Goal: Transaction & Acquisition: Purchase product/service

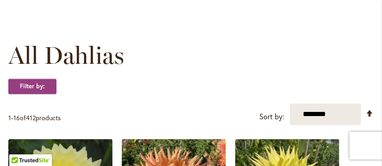
scroll to position [233, 0]
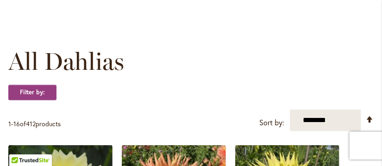
drag, startPoint x: 377, startPoint y: 29, endPoint x: 382, endPoint y: 14, distance: 15.4
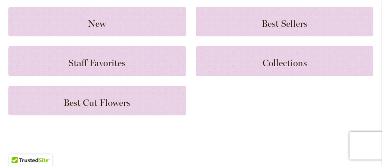
scroll to position [103, 0]
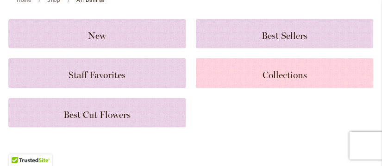
click at [273, 81] on span "Collections" at bounding box center [285, 75] width 44 height 11
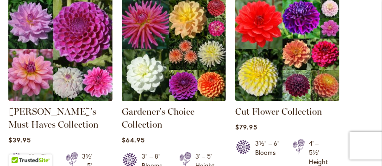
scroll to position [462, 0]
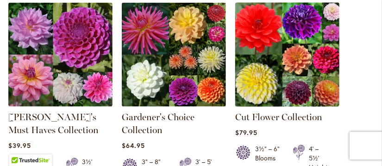
click at [297, 68] on img at bounding box center [287, 54] width 109 height 109
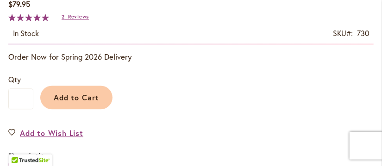
scroll to position [567, 0]
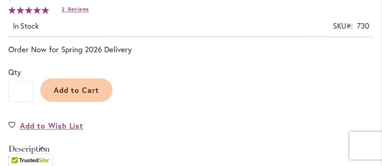
drag, startPoint x: 385, startPoint y: 12, endPoint x: 387, endPoint y: 41, distance: 28.8
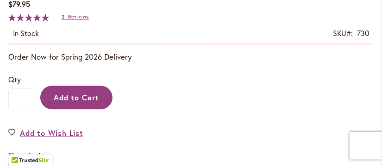
click at [84, 102] on span "Add to Cart" at bounding box center [77, 98] width 46 height 10
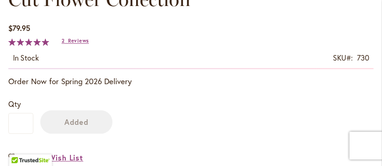
scroll to position [588, 0]
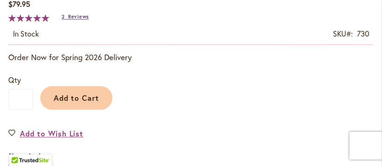
click at [78, 20] on span "Reviews" at bounding box center [78, 16] width 21 height 6
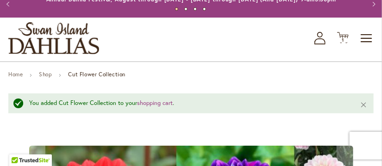
scroll to position [51, 0]
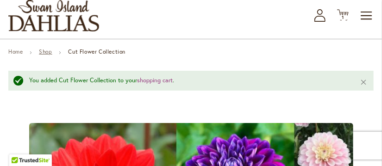
click at [52, 55] on link "Shop" at bounding box center [45, 51] width 13 height 7
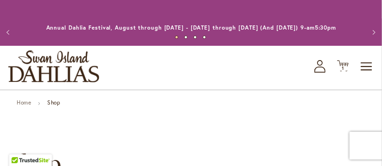
click at [60, 106] on strong "Shop" at bounding box center [53, 102] width 13 height 7
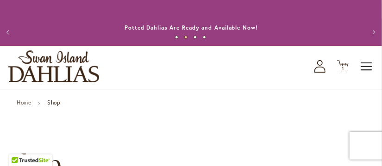
click at [370, 76] on span "Toggle Nav" at bounding box center [367, 66] width 14 height 19
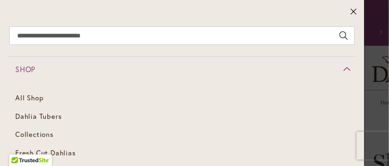
click at [29, 69] on span "Shop" at bounding box center [25, 69] width 20 height 10
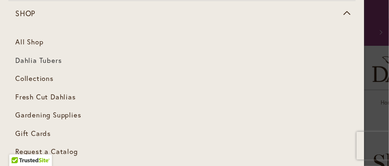
click at [38, 65] on link "Dahlia Tubers" at bounding box center [182, 60] width 348 height 19
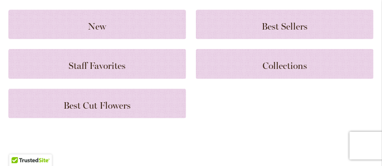
scroll to position [48, 0]
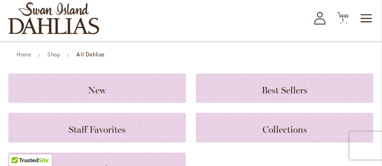
click at [105, 58] on strong "All Dahlias" at bounding box center [90, 54] width 28 height 7
click at [102, 58] on strong "All Dahlias" at bounding box center [90, 54] width 28 height 7
click at [105, 58] on strong "All Dahlias" at bounding box center [90, 54] width 28 height 7
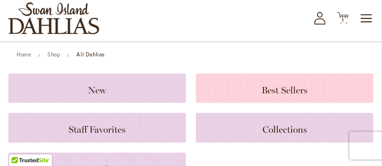
click at [262, 96] on span "Best Sellers" at bounding box center [285, 90] width 46 height 11
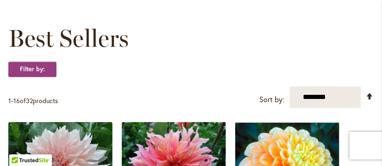
scroll to position [128, 0]
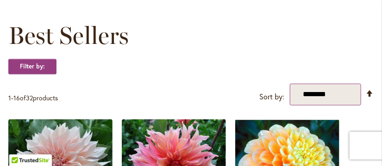
click at [324, 106] on select "**********" at bounding box center [325, 95] width 71 height 22
select select "****"
click at [290, 92] on select "**********" at bounding box center [325, 95] width 71 height 22
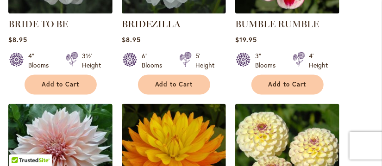
scroll to position [507, 0]
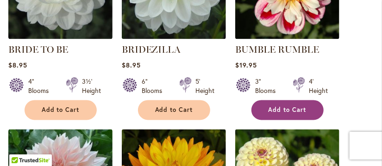
click at [283, 121] on button "Add to Cart" at bounding box center [288, 111] width 72 height 20
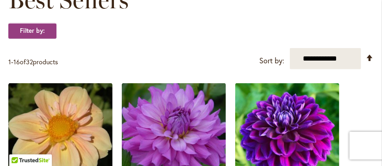
scroll to position [182, 0]
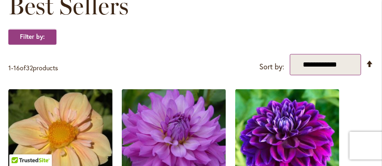
click at [319, 76] on select "**********" at bounding box center [325, 65] width 71 height 22
click at [290, 62] on select "**********" at bounding box center [325, 65] width 71 height 22
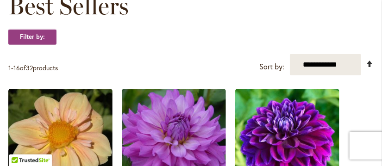
click at [369, 69] on link "Set Descending Direction" at bounding box center [370, 63] width 8 height 11
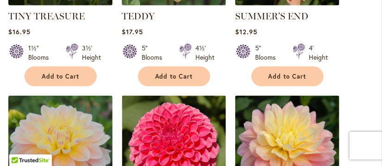
scroll to position [352, 0]
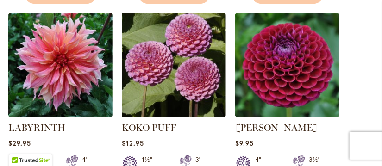
scroll to position [828, 0]
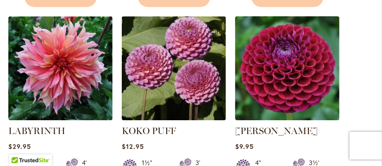
click at [296, 95] on img at bounding box center [287, 67] width 109 height 109
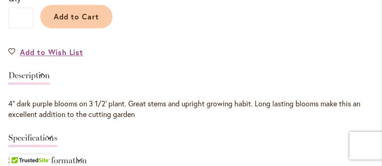
scroll to position [539, 0]
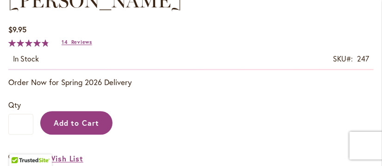
click at [67, 128] on span "Add to Cart" at bounding box center [77, 123] width 46 height 10
click at [67, 135] on div "Add to Cart" at bounding box center [203, 121] width 341 height 42
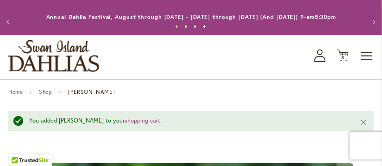
scroll to position [0, 0]
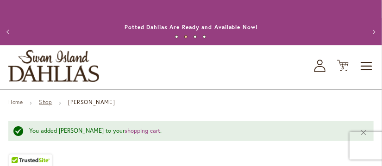
click at [52, 106] on link "Shop" at bounding box center [45, 102] width 13 height 7
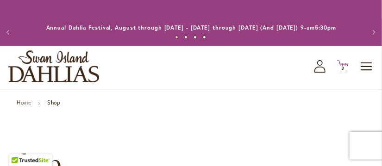
click at [344, 72] on icon "Cart .cls-1 { fill: #231f20; }" at bounding box center [343, 66] width 12 height 12
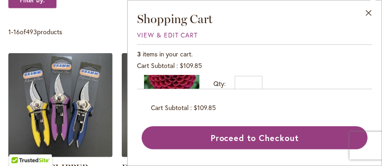
scroll to position [56, 0]
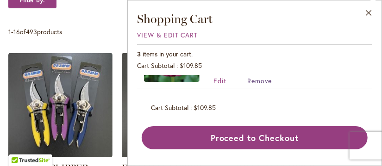
click at [265, 80] on span "Remove" at bounding box center [259, 80] width 25 height 9
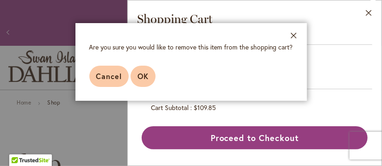
click at [142, 80] on span "OK" at bounding box center [143, 76] width 11 height 10
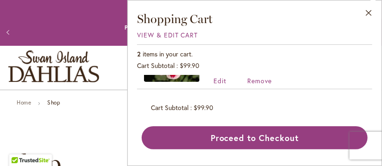
click at [74, 32] on p "Annual Dahlia Festival, August through [DATE] - [DATE] through [DATE] (And [DAT…" at bounding box center [191, 27] width 291 height 9
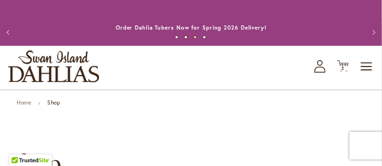
click at [320, 73] on icon at bounding box center [320, 70] width 11 height 6
click at [367, 76] on span "Toggle Nav" at bounding box center [367, 66] width 14 height 19
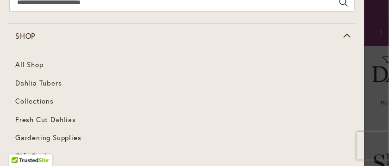
scroll to position [32, 0]
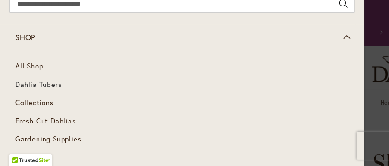
click at [32, 84] on span "Dahlia Tubers" at bounding box center [38, 84] width 46 height 9
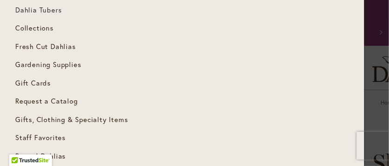
click at [32, 84] on div "Shop All Shop Dahlia Tubers Collections Fresh Cut Dahlias Gardening Supplies Gi…" at bounding box center [182, 112] width 364 height 348
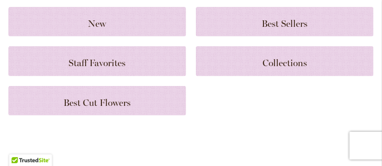
scroll to position [109, 0]
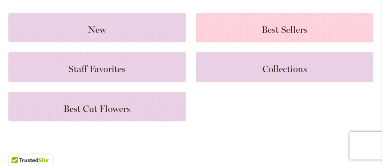
click at [268, 35] on span "Best Sellers" at bounding box center [285, 29] width 46 height 11
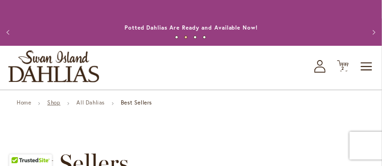
click at [60, 106] on link "Shop" at bounding box center [53, 102] width 13 height 7
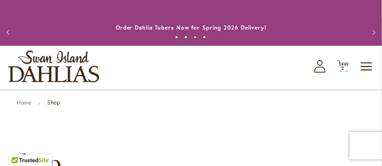
click at [60, 106] on strong "Shop" at bounding box center [53, 102] width 13 height 7
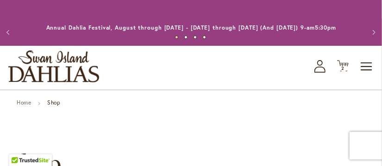
click at [195, 39] on button "3" at bounding box center [195, 37] width 3 height 3
click at [203, 39] on button "4" at bounding box center [204, 37] width 3 height 3
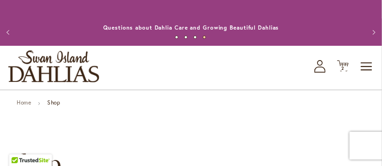
click at [195, 39] on button "3" at bounding box center [195, 37] width 3 height 3
click at [186, 39] on button "2" at bounding box center [185, 37] width 3 height 3
click at [175, 39] on button "1" at bounding box center [176, 37] width 3 height 3
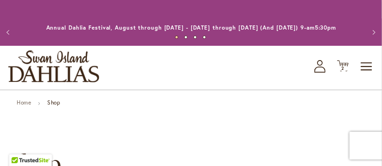
click at [60, 106] on strong "Shop" at bounding box center [53, 102] width 13 height 7
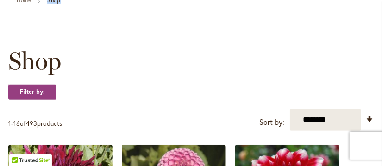
scroll to position [128, 0]
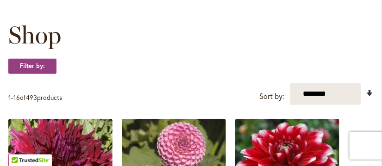
click at [370, 99] on link "Set Ascending Direction" at bounding box center [370, 93] width 8 height 11
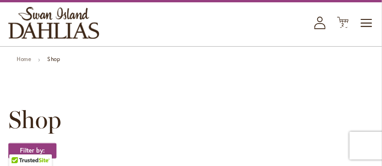
scroll to position [38, 0]
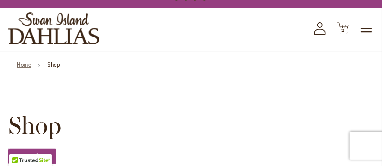
click at [22, 68] on link "Home" at bounding box center [24, 64] width 14 height 7
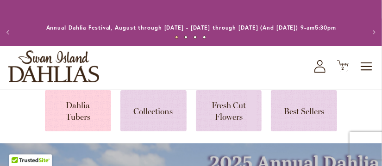
click at [72, 121] on link at bounding box center [78, 110] width 66 height 41
click at [73, 121] on link at bounding box center [78, 110] width 66 height 41
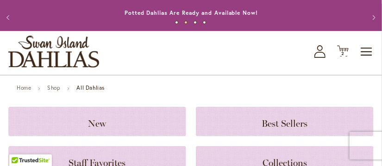
scroll to position [27, 0]
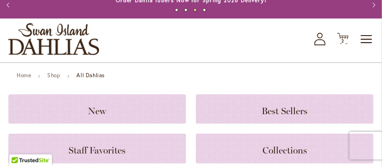
click at [104, 79] on strong "All Dahlias" at bounding box center [90, 75] width 28 height 7
click at [105, 79] on strong "All Dahlias" at bounding box center [90, 75] width 28 height 7
click at [90, 79] on strong "All Dahlias" at bounding box center [90, 75] width 28 height 7
click at [105, 79] on strong "All Dahlias" at bounding box center [90, 75] width 28 height 7
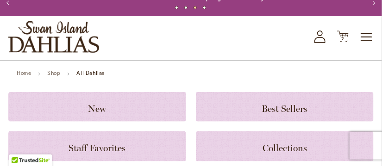
scroll to position [0, 0]
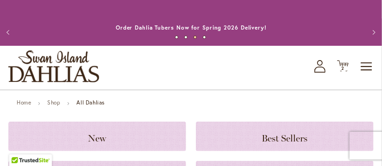
click at [373, 37] on button "Next" at bounding box center [373, 32] width 19 height 19
click at [373, 36] on button "Next" at bounding box center [373, 32] width 19 height 19
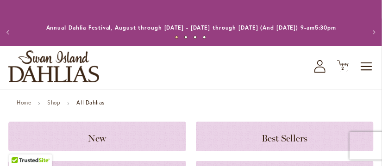
click at [373, 36] on button "Next" at bounding box center [373, 32] width 19 height 19
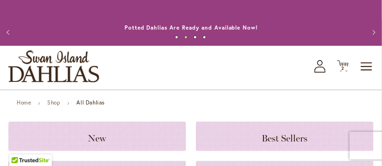
click at [374, 37] on button "Next" at bounding box center [373, 32] width 19 height 19
click at [5, 37] on button "Previous" at bounding box center [9, 32] width 19 height 19
click at [372, 35] on button "Next" at bounding box center [373, 32] width 19 height 19
click at [204, 39] on button "4" at bounding box center [204, 37] width 3 height 3
click at [194, 39] on button "3" at bounding box center [195, 37] width 3 height 3
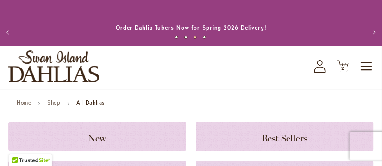
click at [194, 39] on button "3" at bounding box center [195, 37] width 3 height 3
click at [159, 31] on link "Order Dahlia Tubers Now for Spring 2026 Delivery!" at bounding box center [191, 27] width 151 height 7
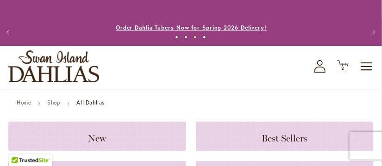
click at [159, 31] on link "Order Dahlia Tubers Now for Spring 2026 Delivery!" at bounding box center [191, 27] width 151 height 7
drag, startPoint x: 102, startPoint y: 113, endPoint x: 151, endPoint y: 109, distance: 48.3
click at [105, 106] on strong "All Dahlias" at bounding box center [90, 102] width 28 height 7
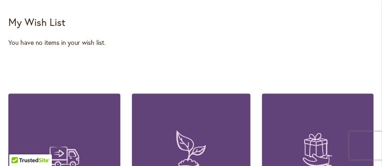
scroll to position [1587, 0]
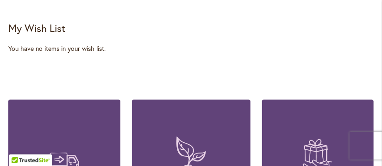
click at [29, 24] on strong "My Wish List" at bounding box center [36, 28] width 57 height 13
click at [55, 44] on div "You have no items in your wish list." at bounding box center [191, 48] width 366 height 9
click at [63, 46] on div "My Wish List Last Added Items You have no items in your wish list." at bounding box center [191, 47] width 366 height 50
click at [85, 44] on div "You have no items in your wish list." at bounding box center [191, 48] width 366 height 9
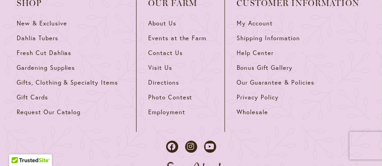
scroll to position [601, 0]
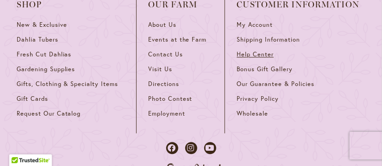
click at [254, 58] on span "Help Center" at bounding box center [255, 55] width 37 height 8
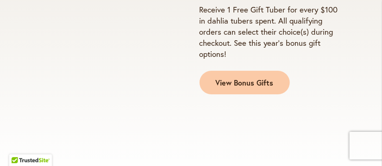
scroll to position [907, 0]
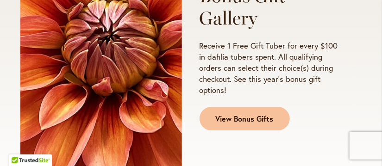
click at [245, 127] on link "View Bonus Gifts" at bounding box center [245, 119] width 90 height 24
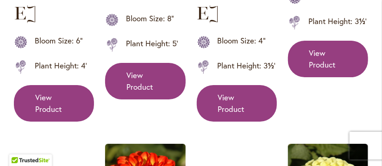
scroll to position [972, 0]
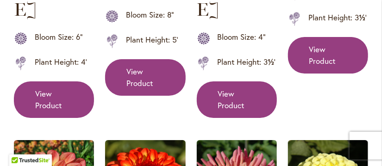
drag, startPoint x: 383, startPoint y: 31, endPoint x: 383, endPoint y: 75, distance: 44.0
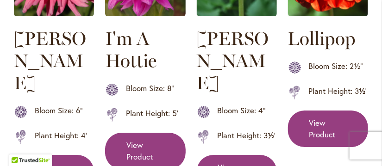
scroll to position [892, 0]
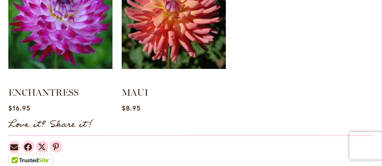
scroll to position [782, 0]
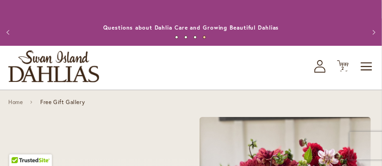
click at [178, 39] on button "1" at bounding box center [176, 37] width 3 height 3
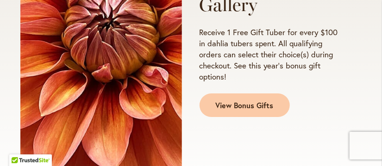
scroll to position [907, 0]
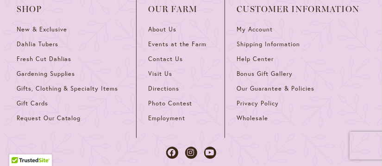
scroll to position [601, 0]
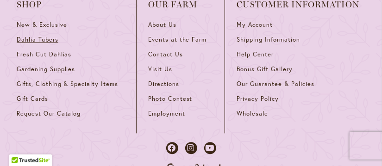
click at [36, 44] on span "Dahlia Tubers" at bounding box center [38, 40] width 42 height 8
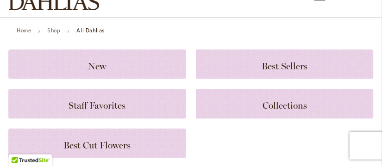
scroll to position [66, 0]
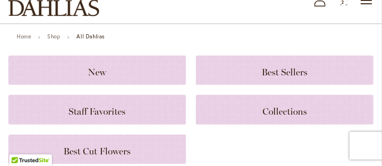
click at [105, 40] on strong "All Dahlias" at bounding box center [90, 36] width 28 height 7
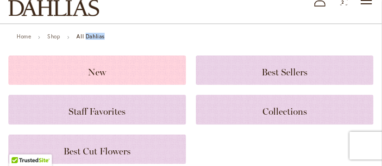
click at [100, 78] on span "New" at bounding box center [98, 72] width 18 height 11
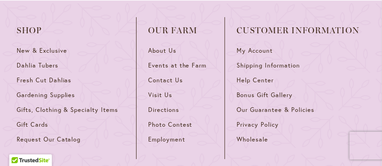
scroll to position [898, 0]
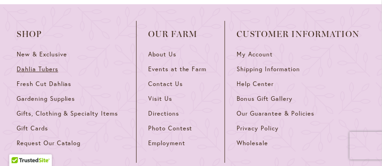
click at [35, 73] on span "Dahlia Tubers" at bounding box center [38, 69] width 42 height 8
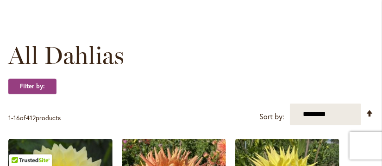
scroll to position [281, 0]
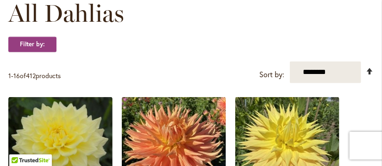
click at [370, 77] on link "Set Descending Direction" at bounding box center [370, 71] width 8 height 11
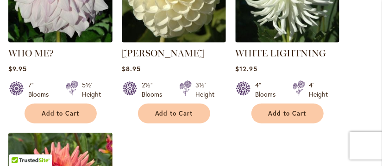
scroll to position [1225, 0]
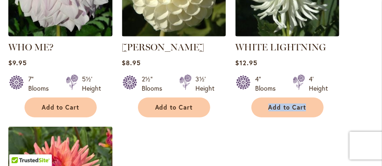
drag, startPoint x: 381, startPoint y: 97, endPoint x: 378, endPoint y: 112, distance: 15.0
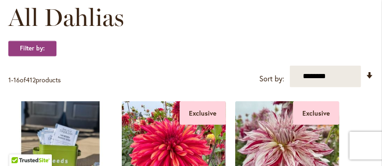
scroll to position [271, 0]
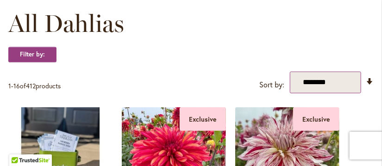
click at [324, 94] on select "**********" at bounding box center [325, 83] width 71 height 22
select select "****"
click at [290, 80] on select "**********" at bounding box center [325, 83] width 71 height 22
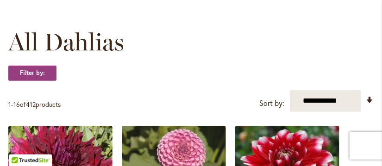
scroll to position [219, 0]
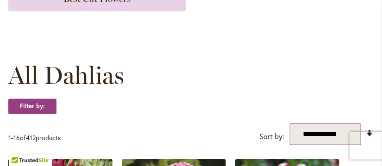
click at [323, 146] on select "**********" at bounding box center [325, 135] width 71 height 22
select select "*****"
click at [290, 132] on select "**********" at bounding box center [325, 135] width 71 height 22
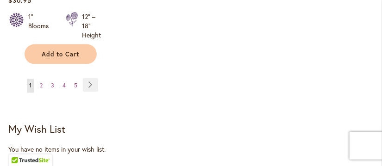
scroll to position [1533, 0]
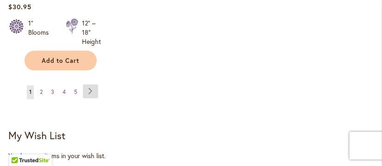
click at [94, 99] on link "Page Next" at bounding box center [90, 92] width 15 height 14
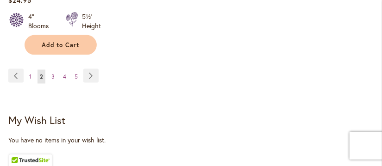
scroll to position [1479, 0]
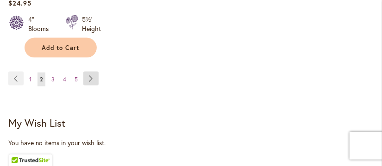
click at [94, 86] on link "Page Next" at bounding box center [90, 79] width 15 height 14
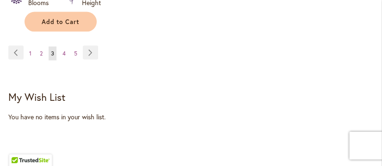
scroll to position [1518, 0]
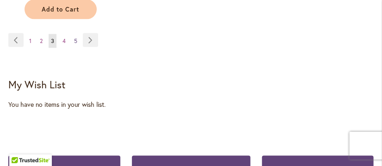
click at [77, 44] on span "5" at bounding box center [75, 41] width 3 height 7
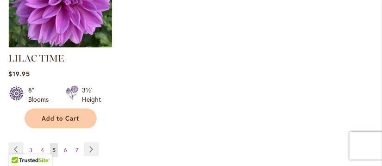
scroll to position [1437, 0]
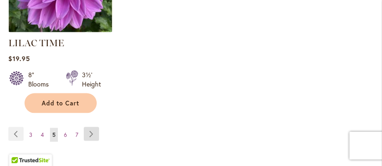
click at [95, 130] on link "Page Next" at bounding box center [91, 134] width 15 height 14
click at [80, 132] on ul "Page Previous Page 3 Page 4 You're currently reading page 5 Page 6 Page 7 Page …" at bounding box center [55, 134] width 95 height 15
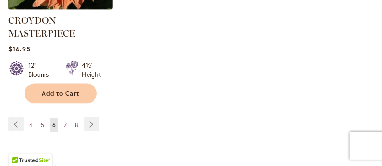
scroll to position [1475, 0]
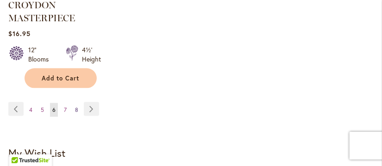
click at [77, 107] on span "8" at bounding box center [76, 110] width 3 height 7
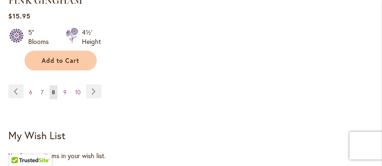
scroll to position [1514, 0]
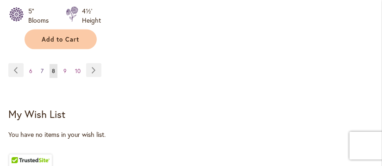
click at [43, 68] on span "7" at bounding box center [42, 71] width 3 height 7
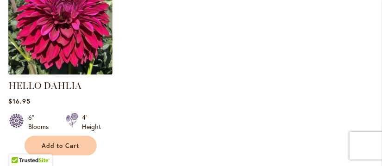
scroll to position [1423, 0]
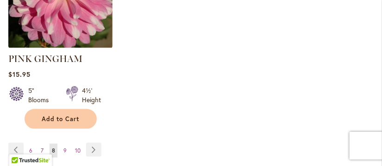
scroll to position [1459, 0]
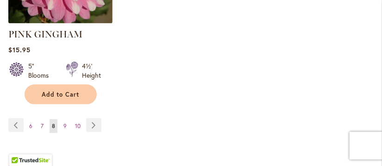
click at [364, 119] on div "Page Page Previous Page 6 Page 7 You're currently reading page 8" at bounding box center [191, 132] width 366 height 26
click at [42, 123] on span "7" at bounding box center [42, 126] width 3 height 7
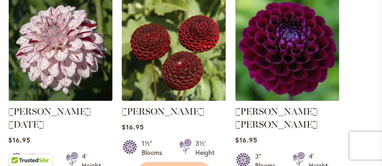
scroll to position [580, 0]
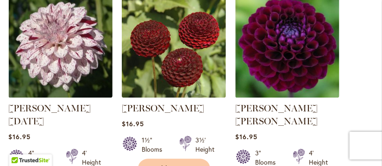
drag, startPoint x: 387, startPoint y: 39, endPoint x: 385, endPoint y: 55, distance: 15.4
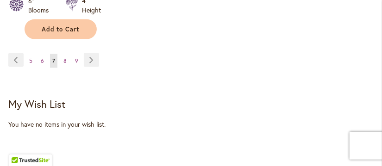
scroll to position [1549, 0]
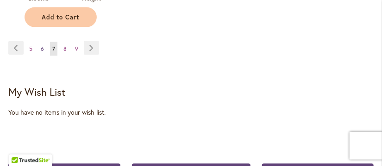
click at [44, 45] on span "6" at bounding box center [42, 48] width 3 height 7
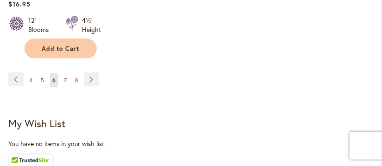
scroll to position [1520, 0]
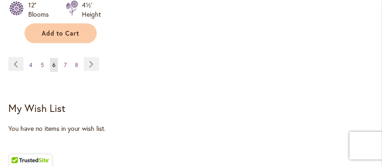
click at [29, 62] on span "4" at bounding box center [30, 65] width 3 height 7
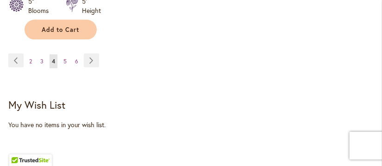
scroll to position [1507, 0]
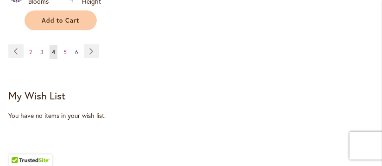
click at [78, 56] on span "6" at bounding box center [76, 52] width 3 height 7
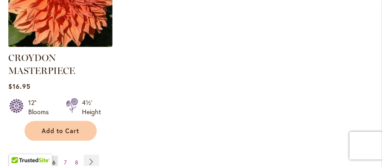
scroll to position [1440, 0]
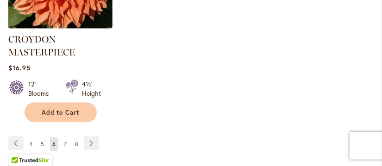
click at [76, 141] on span "8" at bounding box center [76, 144] width 3 height 7
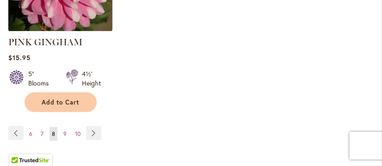
scroll to position [1459, 0]
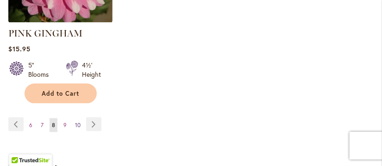
click at [81, 122] on span "10" at bounding box center [78, 125] width 6 height 7
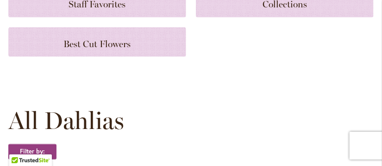
scroll to position [192, 0]
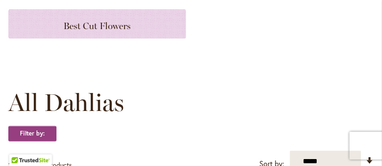
drag, startPoint x: 377, startPoint y: 38, endPoint x: 372, endPoint y: 46, distance: 9.1
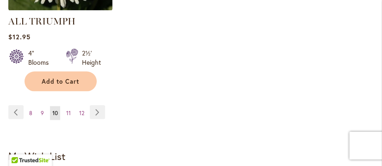
scroll to position [1481, 0]
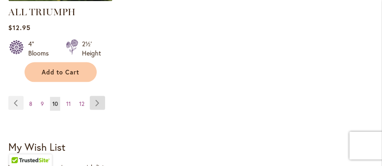
click at [99, 98] on link "Page Next" at bounding box center [97, 103] width 15 height 14
click at [69, 101] on span "11" at bounding box center [68, 104] width 5 height 7
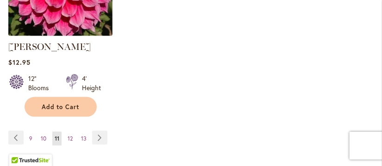
scroll to position [1439, 0]
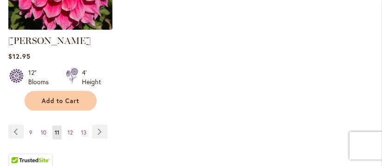
click at [70, 129] on span "12" at bounding box center [70, 132] width 5 height 7
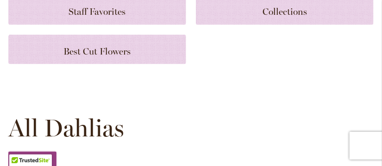
scroll to position [190, 0]
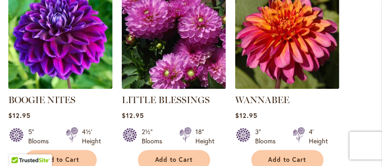
scroll to position [439, 0]
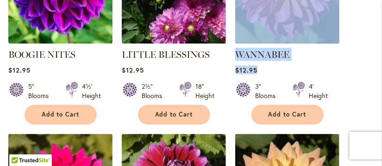
drag, startPoint x: 381, startPoint y: 48, endPoint x: 369, endPoint y: 77, distance: 31.4
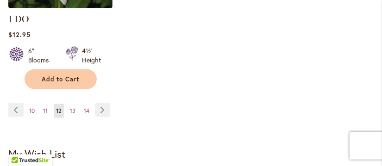
scroll to position [1475, 0]
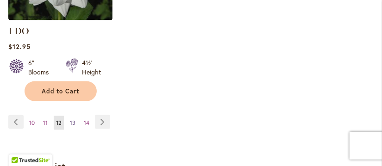
click at [74, 120] on span "13" at bounding box center [73, 123] width 6 height 7
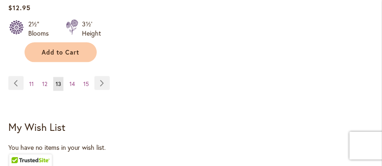
scroll to position [1491, 0]
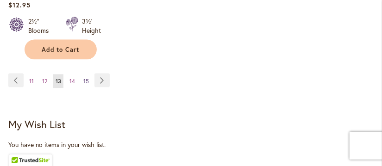
click at [89, 78] on span "15" at bounding box center [86, 81] width 6 height 7
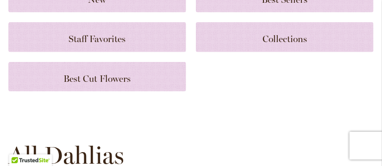
scroll to position [148, 0]
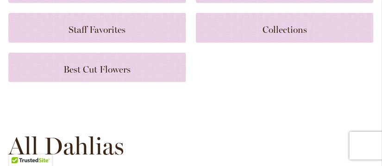
drag, startPoint x: 376, startPoint y: 43, endPoint x: 370, endPoint y: 56, distance: 14.3
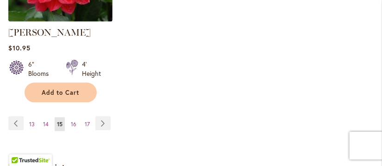
scroll to position [1478, 0]
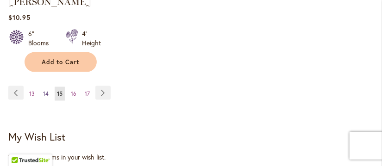
click at [46, 90] on span "14" at bounding box center [46, 93] width 6 height 7
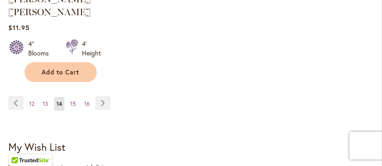
scroll to position [1491, 0]
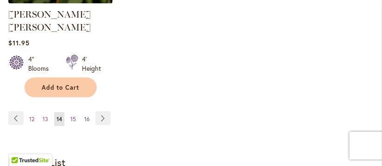
click at [89, 116] on span "16" at bounding box center [87, 119] width 6 height 7
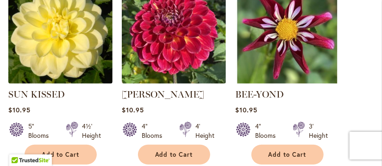
scroll to position [1207, 0]
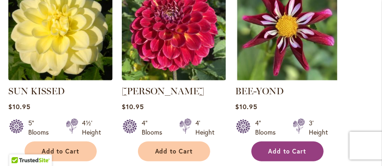
click at [292, 148] on span "Add to Cart" at bounding box center [288, 152] width 38 height 8
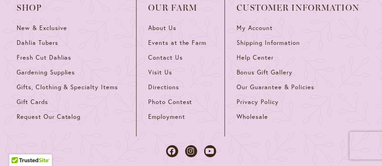
scroll to position [1831, 0]
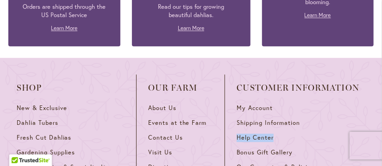
drag, startPoint x: 381, startPoint y: 129, endPoint x: 382, endPoint y: 108, distance: 21.8
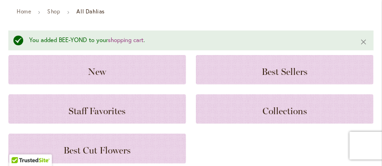
scroll to position [0, 0]
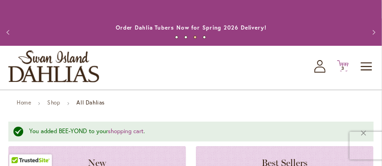
click at [343, 71] on span "3" at bounding box center [343, 68] width 3 height 6
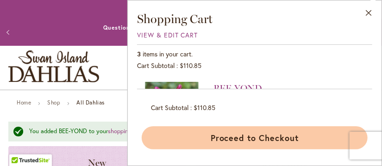
click at [241, 141] on button "Proceed to Checkout" at bounding box center [255, 138] width 226 height 23
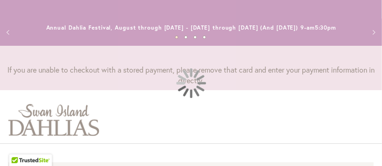
select select "**"
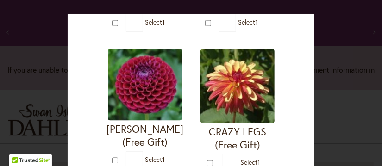
scroll to position [453, 0]
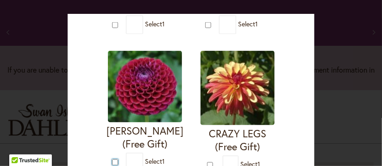
type input "*"
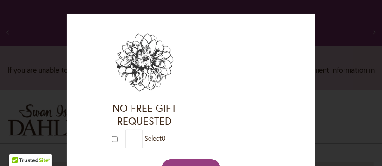
scroll to position [1189, 0]
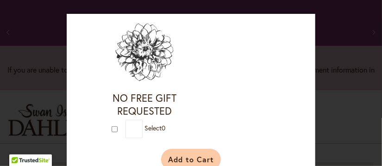
click at [197, 149] on button "Add to Cart" at bounding box center [191, 159] width 60 height 21
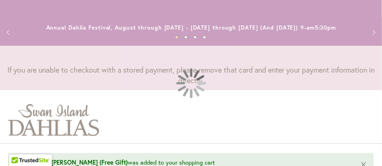
select select "**"
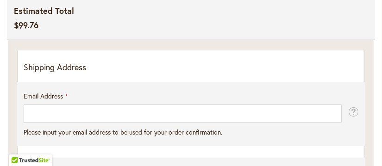
scroll to position [251, 0]
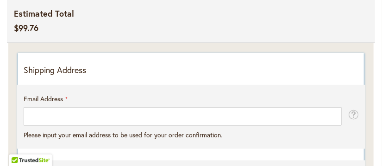
click at [72, 76] on p "Shipping Address" at bounding box center [191, 70] width 335 height 12
click at [86, 76] on p "Shipping Address" at bounding box center [191, 70] width 335 height 12
click at [32, 76] on p "Shipping Address" at bounding box center [191, 70] width 335 height 12
drag, startPoint x: 32, startPoint y: 76, endPoint x: 40, endPoint y: 73, distance: 8.8
click at [32, 76] on p "Shipping Address" at bounding box center [191, 70] width 335 height 12
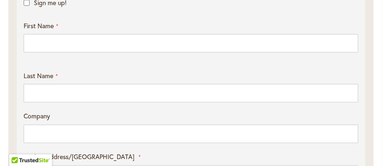
scroll to position [433, 0]
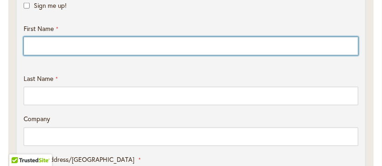
click at [41, 55] on input "First Name" at bounding box center [191, 46] width 335 height 19
type input "*****"
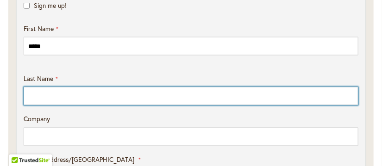
click at [40, 105] on input "Last Name" at bounding box center [191, 96] width 335 height 19
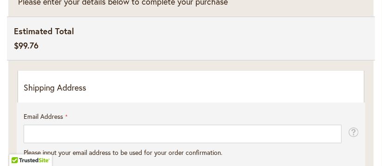
scroll to position [228, 0]
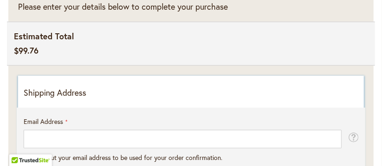
click at [77, 99] on p "Shipping Address" at bounding box center [191, 93] width 335 height 12
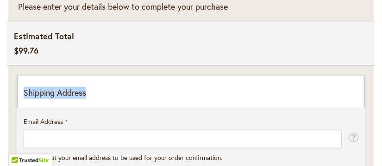
click at [77, 99] on p "Shipping Address" at bounding box center [191, 93] width 335 height 12
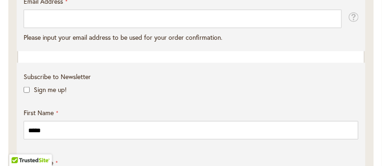
scroll to position [351, 0]
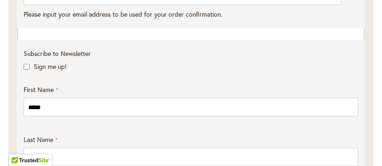
scroll to position [336, 0]
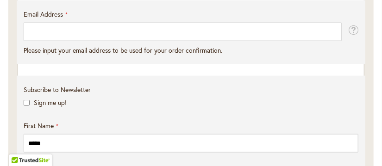
drag, startPoint x: 372, startPoint y: 37, endPoint x: 370, endPoint y: 32, distance: 5.0
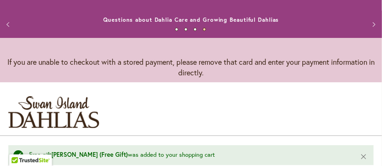
scroll to position [0, 0]
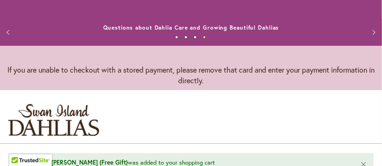
click at [377, 14] on div "Previous Annual Dahlia Festival, August through September 28th - Wednesday thro…" at bounding box center [191, 23] width 382 height 46
drag, startPoint x: 377, startPoint y: 14, endPoint x: 377, endPoint y: 20, distance: 6.0
click at [377, 19] on div "Previous Annual Dahlia Festival, August through September 28th - Wednesday thro…" at bounding box center [191, 23] width 382 height 46
click at [381, 39] on button "Next" at bounding box center [373, 32] width 19 height 19
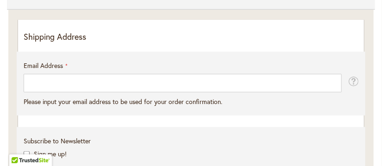
scroll to position [295, 0]
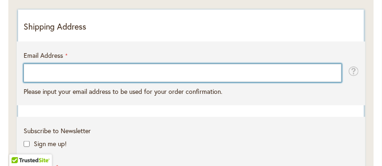
click at [31, 82] on input "Email Address" at bounding box center [183, 73] width 318 height 19
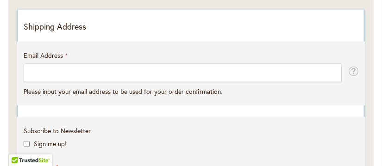
click at [48, 33] on p "Shipping Address" at bounding box center [191, 27] width 335 height 12
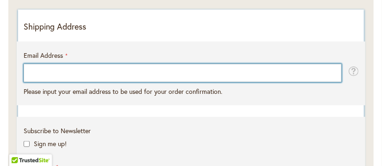
click at [30, 79] on input "Email Address" at bounding box center [183, 73] width 318 height 19
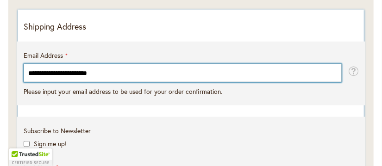
type input "**********"
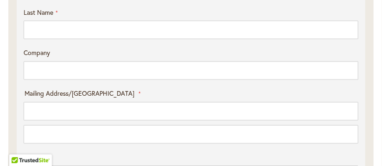
scroll to position [523, 0]
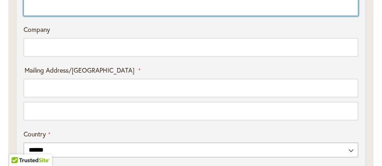
click at [42, 16] on input "Last Name" at bounding box center [191, 7] width 335 height 19
type input "******"
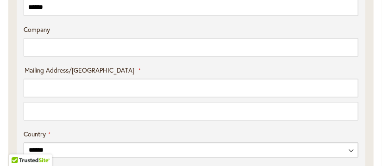
click at [15, 108] on div "**********" at bounding box center [191, 69] width 355 height 582
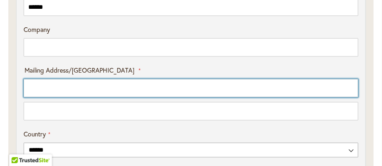
click at [38, 94] on input "Mailing Address/PO BOX: Line 1" at bounding box center [191, 88] width 335 height 19
click at [57, 97] on input "**********" at bounding box center [191, 88] width 335 height 19
click at [58, 98] on input "**********" at bounding box center [191, 88] width 335 height 19
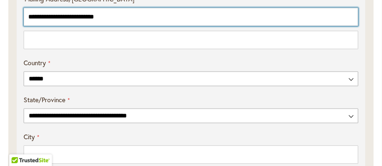
scroll to position [582, 0]
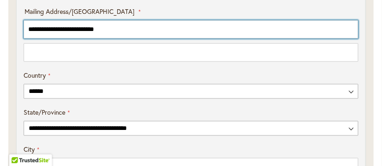
type input "**********"
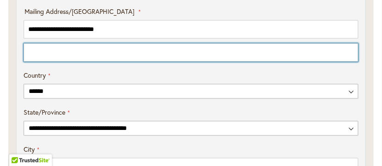
click at [40, 62] on input "Mailing Address/PO BOX: Line 2" at bounding box center [191, 52] width 335 height 19
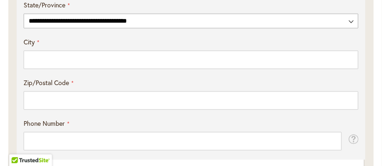
scroll to position [692, 0]
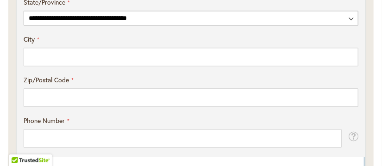
type input "**********"
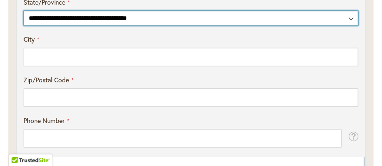
click at [155, 25] on select "**********" at bounding box center [191, 18] width 335 height 15
select select "**"
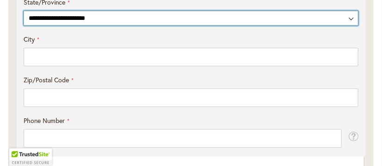
click at [24, 19] on select "**********" at bounding box center [191, 18] width 335 height 15
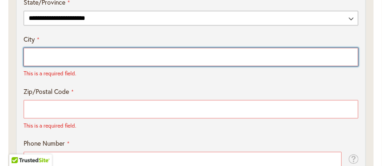
click at [48, 66] on input "City" at bounding box center [191, 57] width 335 height 19
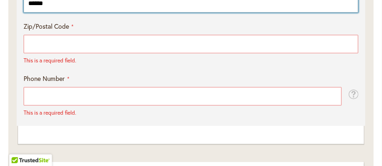
scroll to position [740, 0]
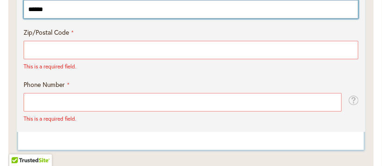
type input "******"
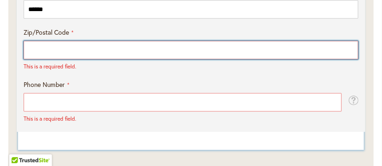
click at [40, 59] on input "Zip/Postal Code" at bounding box center [191, 50] width 335 height 19
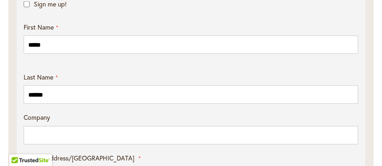
scroll to position [418, 0]
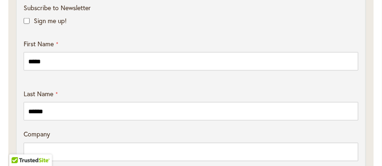
type input "*****"
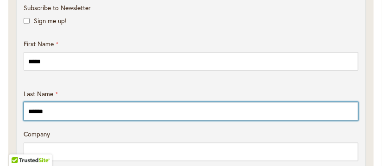
click at [52, 121] on input "******" at bounding box center [191, 111] width 335 height 19
type input "*"
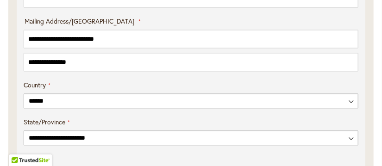
scroll to position [592, 0]
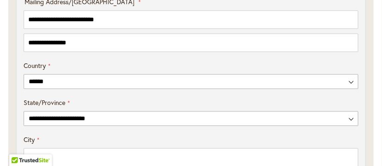
type input "*****"
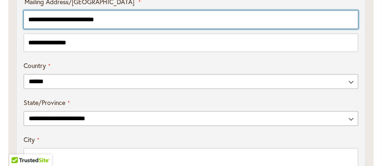
click at [121, 29] on input "**********" at bounding box center [191, 19] width 335 height 19
type input "*"
type input "**********"
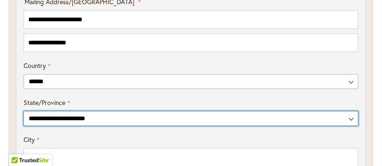
click at [65, 123] on select "**********" at bounding box center [191, 118] width 335 height 15
select select "**"
click at [24, 120] on select "**********" at bounding box center [191, 118] width 335 height 15
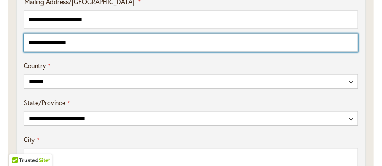
click at [82, 52] on input "**********" at bounding box center [191, 42] width 335 height 19
type input "*"
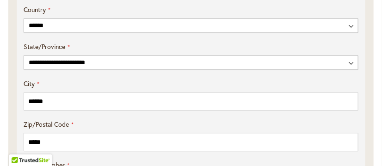
scroll to position [673, 0]
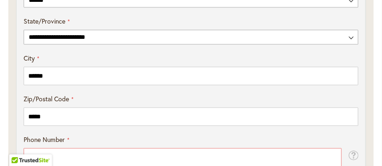
type input "**********"
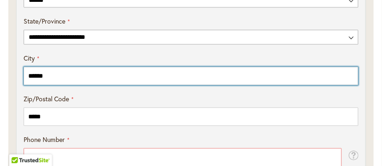
click at [51, 85] on input "******" at bounding box center [191, 76] width 335 height 19
type input "*"
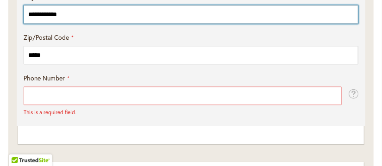
scroll to position [738, 0]
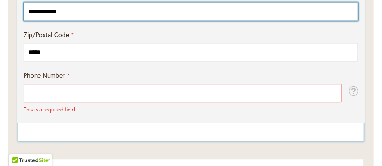
type input "**********"
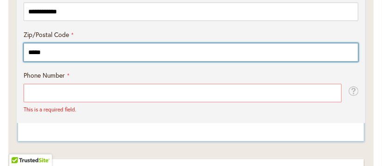
click at [54, 61] on input "*****" at bounding box center [191, 52] width 335 height 19
type input "*"
type input "*****"
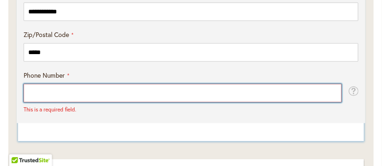
click at [49, 102] on input "Phone Number" at bounding box center [183, 93] width 318 height 19
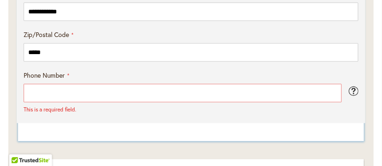
click at [351, 98] on span at bounding box center [354, 91] width 10 height 14
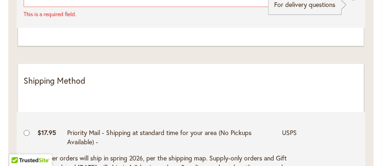
scroll to position [822, 0]
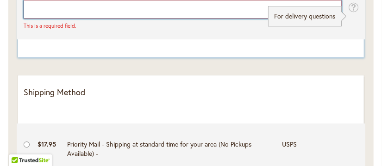
click at [46, 19] on input "Phone Number" at bounding box center [183, 9] width 318 height 19
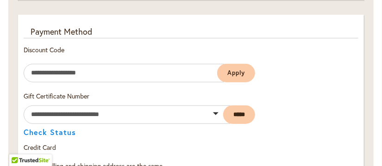
scroll to position [1150, 0]
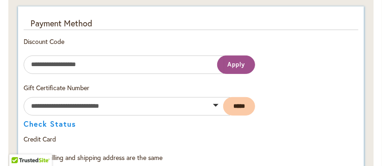
click at [235, 74] on button "Apply" at bounding box center [236, 65] width 38 height 19
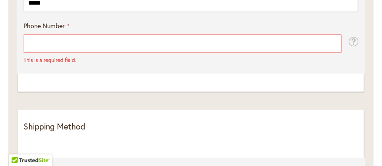
scroll to position [759, 0]
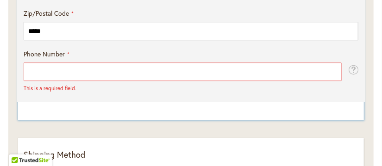
drag, startPoint x: 24, startPoint y: 101, endPoint x: 25, endPoint y: 96, distance: 4.8
click at [25, 92] on span "This is a required field." at bounding box center [50, 88] width 53 height 7
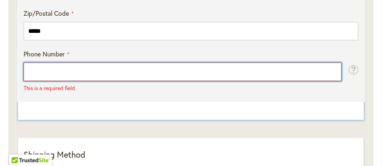
click at [29, 81] on input "Phone Number" at bounding box center [183, 72] width 318 height 19
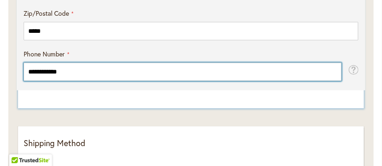
type input "**********"
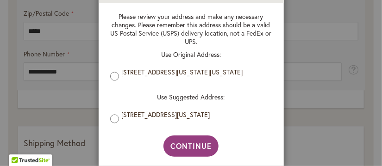
scroll to position [48, 0]
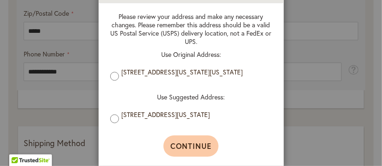
click at [180, 146] on span "Continue" at bounding box center [191, 146] width 41 height 10
type input "**********"
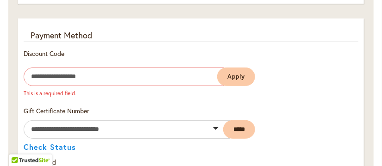
scroll to position [1118, 0]
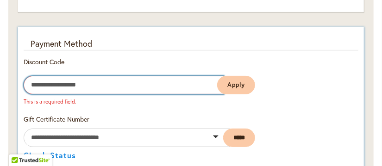
click at [57, 95] on input "Enter discount code" at bounding box center [124, 85] width 201 height 19
type input "***"
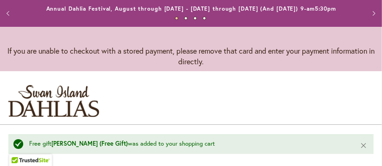
scroll to position [0, 0]
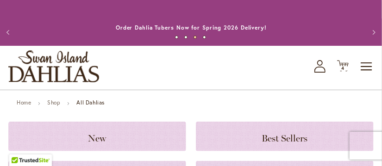
click at [10, 35] on button "Previous" at bounding box center [9, 32] width 19 height 19
click at [340, 71] on span "4 4 items" at bounding box center [343, 68] width 9 height 5
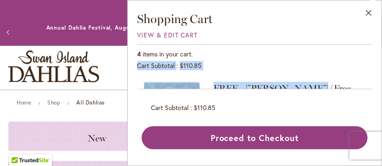
drag, startPoint x: 310, startPoint y: 85, endPoint x: 307, endPoint y: 52, distance: 33.0
click at [312, 48] on div "4 items in your cart. Cart Subtotal $110.85 Recently added item(s) FREE - [PERS…" at bounding box center [254, 96] width 235 height 105
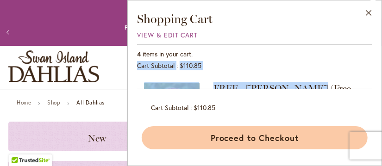
click at [239, 142] on button "Proceed to Checkout" at bounding box center [255, 138] width 226 height 23
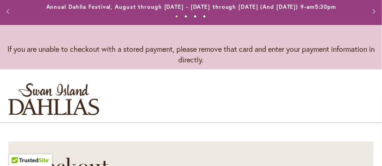
scroll to position [167, 0]
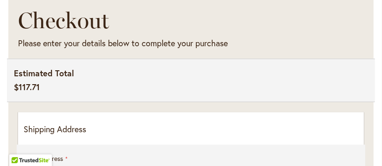
select select "**"
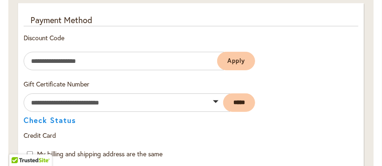
scroll to position [1129, 0]
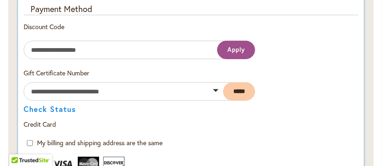
click at [228, 54] on span "Apply" at bounding box center [237, 50] width 18 height 8
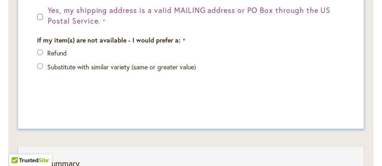
scroll to position [1453, 0]
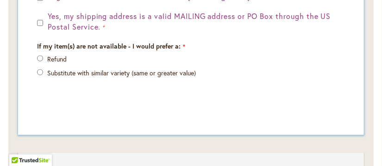
click at [43, 32] on div "Yes, my shipping address is a valid MAILING address or PO Box through the US Po…" at bounding box center [191, 21] width 308 height 21
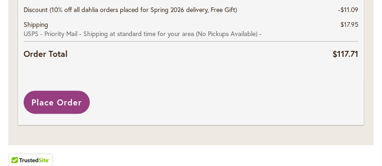
scroll to position [1885, 0]
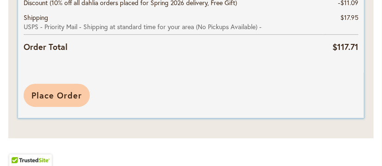
click at [68, 97] on span "Place Order" at bounding box center [57, 95] width 51 height 11
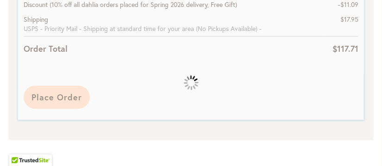
scroll to position [1095, 0]
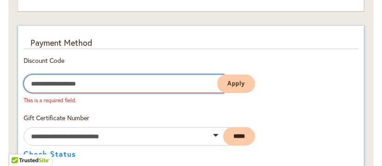
click at [96, 93] on input "Enter discount code" at bounding box center [124, 84] width 201 height 19
click at [55, 93] on input "Enter discount code" at bounding box center [124, 84] width 201 height 19
click at [217, 75] on button "Apply" at bounding box center [236, 84] width 38 height 19
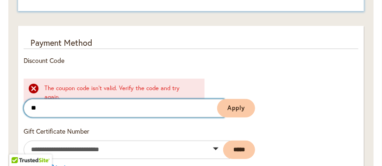
type input "*"
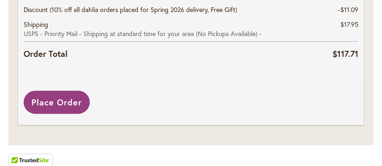
scroll to position [1872, 0]
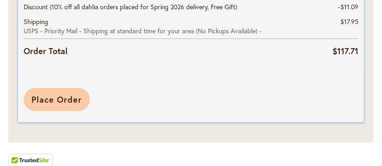
click at [46, 105] on span "Place Order" at bounding box center [57, 99] width 51 height 11
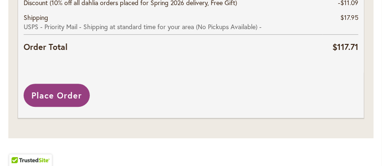
scroll to position [1885, 0]
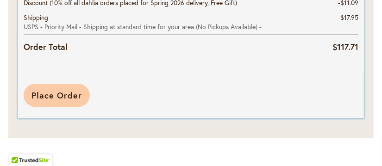
click at [51, 97] on span "Place Order" at bounding box center [57, 95] width 51 height 11
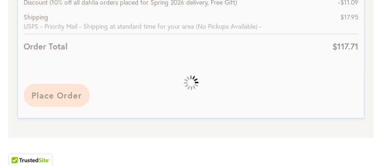
scroll to position [1873, 0]
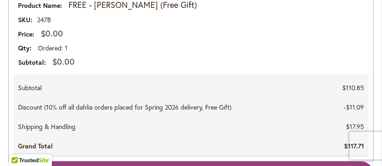
scroll to position [815, 0]
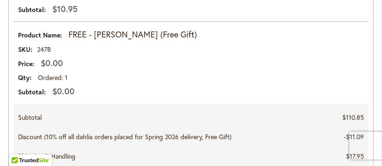
drag, startPoint x: 382, startPoint y: 96, endPoint x: 377, endPoint y: 88, distance: 10.2
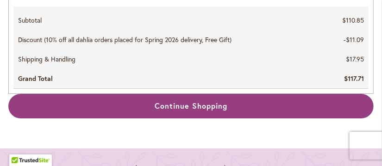
scroll to position [897, 0]
